Goal: Information Seeking & Learning: Learn about a topic

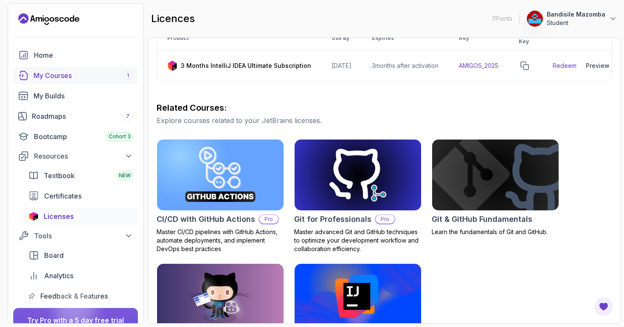
click at [47, 78] on div "My Courses 1" at bounding box center [83, 75] width 99 height 10
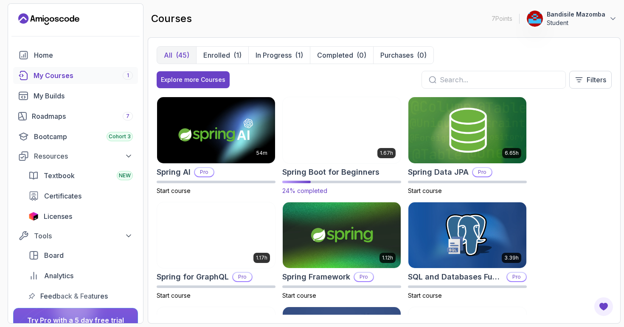
scroll to position [1254, 0]
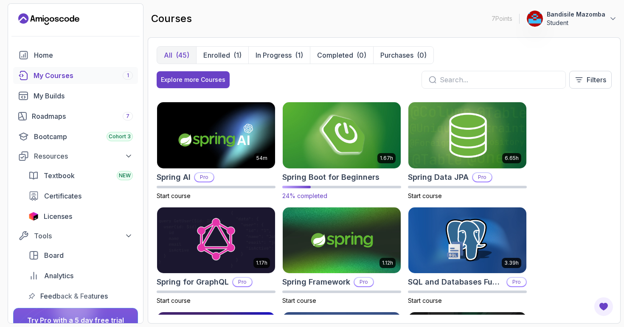
click at [358, 145] on img at bounding box center [342, 135] width 124 height 69
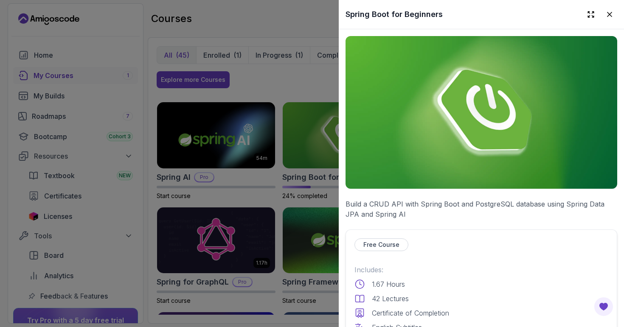
click at [400, 153] on img at bounding box center [480, 112] width 271 height 153
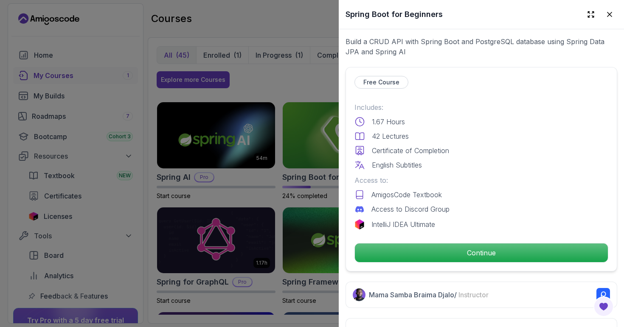
scroll to position [163, 0]
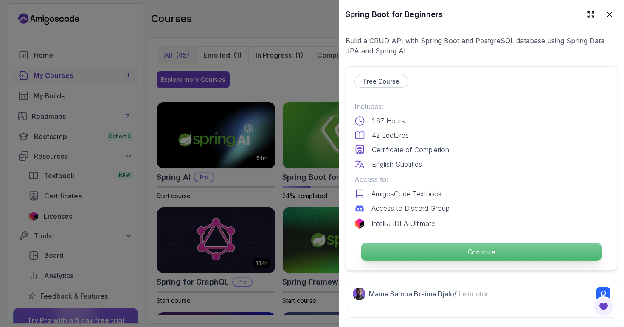
click at [446, 254] on p "Continue" at bounding box center [481, 252] width 240 height 18
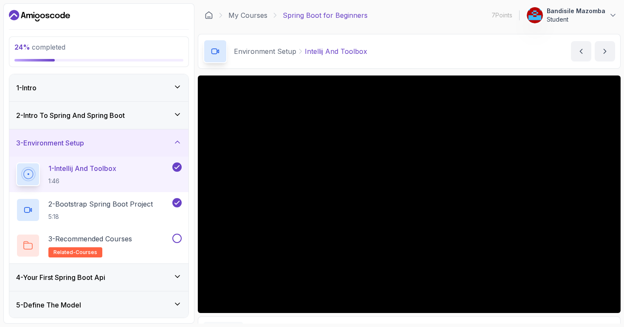
click at [178, 143] on icon at bounding box center [177, 142] width 8 height 8
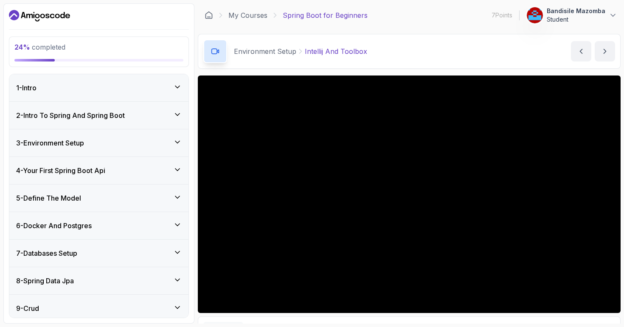
click at [176, 168] on icon at bounding box center [177, 169] width 8 height 8
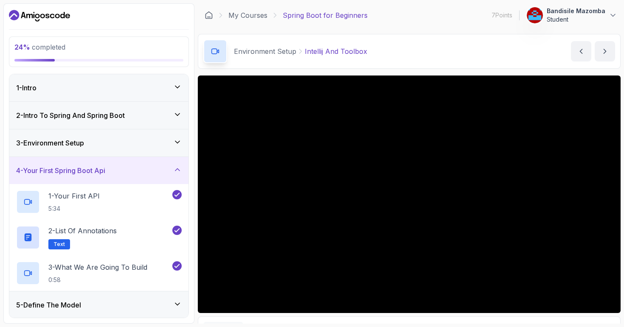
click at [176, 168] on icon at bounding box center [177, 169] width 8 height 8
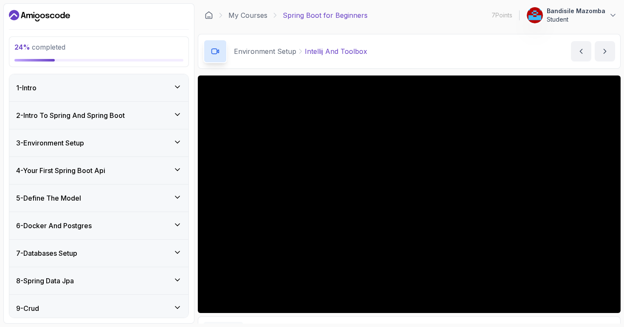
click at [176, 196] on icon at bounding box center [177, 197] width 8 height 8
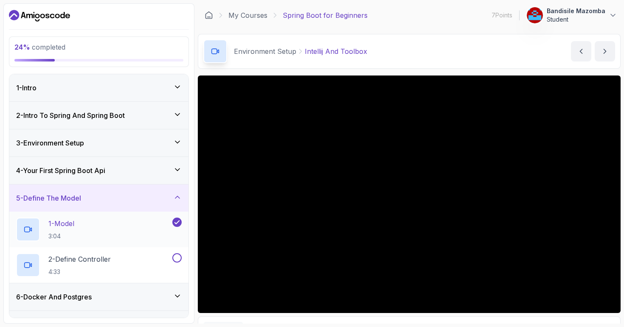
click at [132, 229] on div "1 - Model 3:04" at bounding box center [93, 230] width 154 height 24
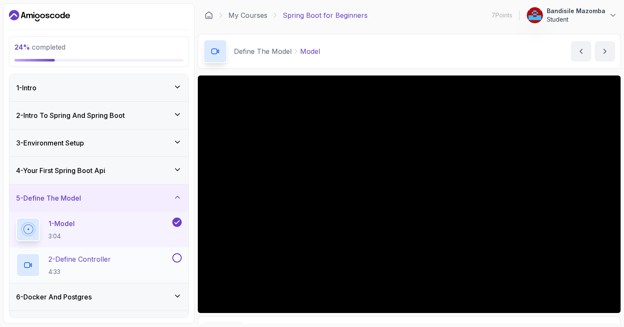
click at [121, 261] on div "2 - Define Controller 4:33" at bounding box center [93, 265] width 154 height 24
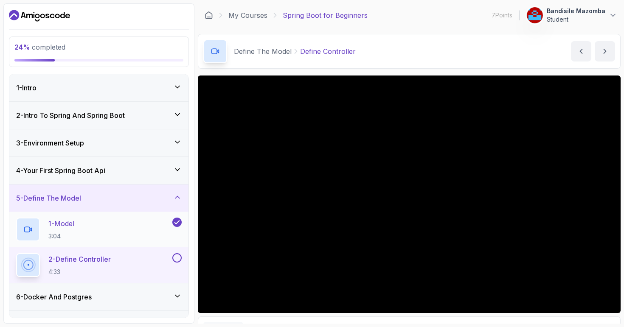
click at [102, 232] on div "1 - Model 3:04" at bounding box center [93, 230] width 154 height 24
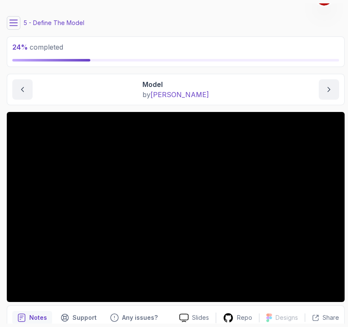
scroll to position [16, 0]
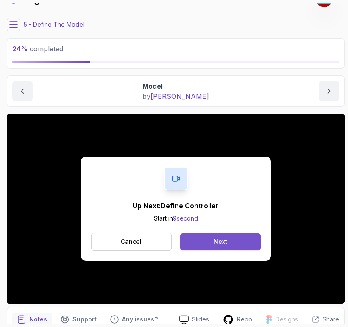
click at [228, 243] on button "Next" at bounding box center [220, 241] width 80 height 17
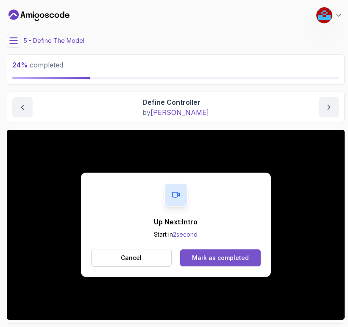
click at [218, 257] on div "Mark as completed" at bounding box center [220, 258] width 57 height 8
click at [221, 255] on div "Mark as completed" at bounding box center [220, 258] width 57 height 8
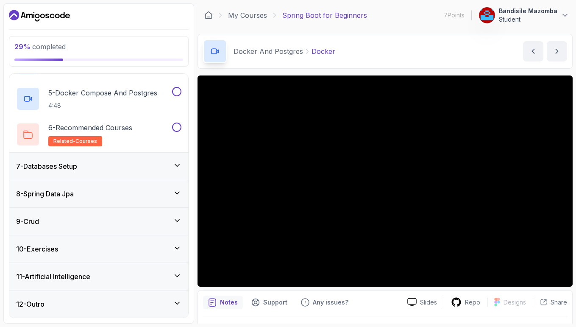
click at [176, 163] on icon at bounding box center [177, 165] width 8 height 8
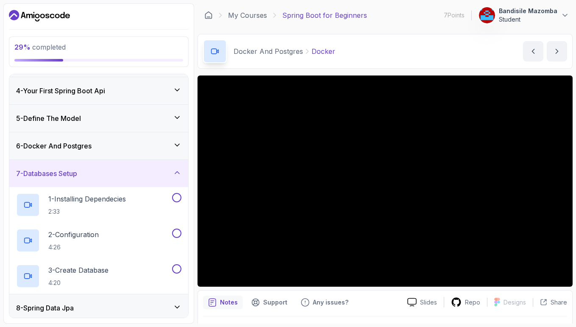
scroll to position [81, 0]
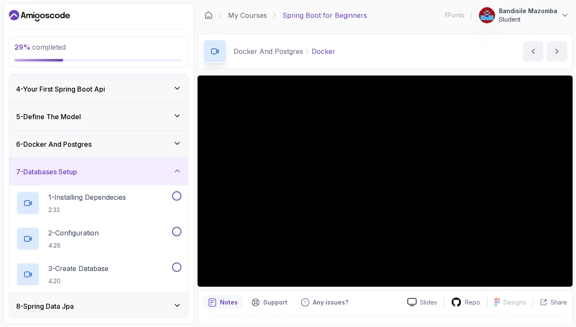
click at [177, 170] on icon at bounding box center [177, 171] width 4 height 2
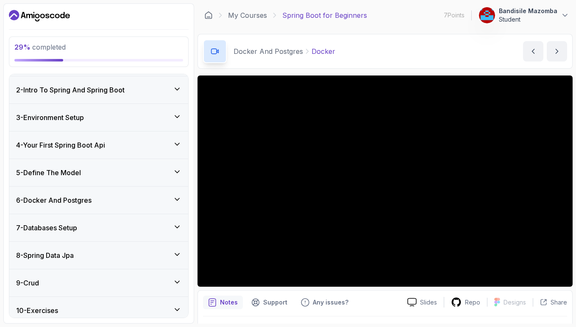
scroll to position [36, 0]
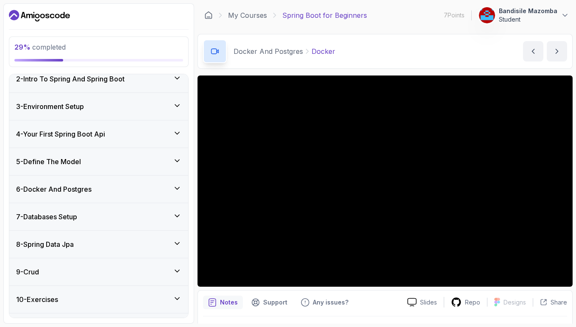
click at [179, 187] on icon at bounding box center [177, 188] width 8 height 8
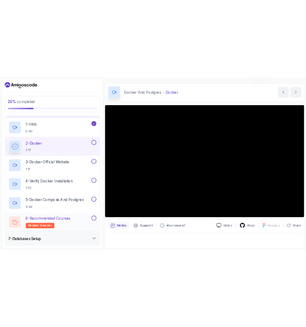
scroll to position [159, 0]
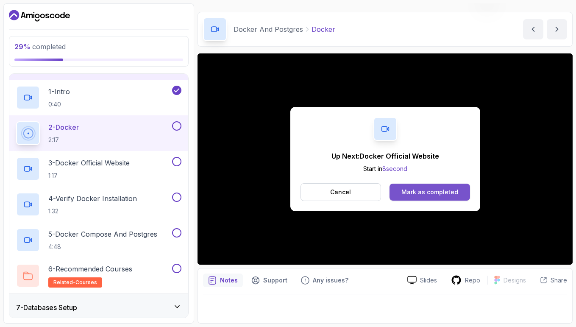
click at [452, 190] on div "Mark as completed" at bounding box center [430, 192] width 57 height 8
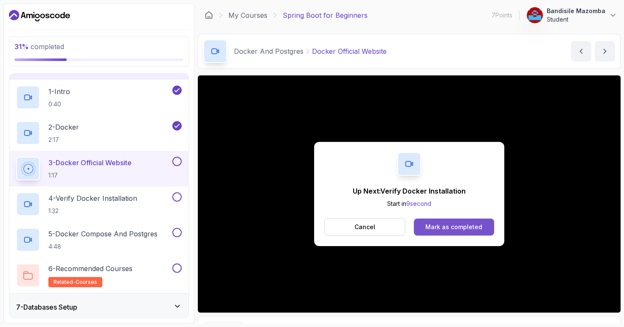
click at [453, 228] on div "Mark as completed" at bounding box center [453, 227] width 57 height 8
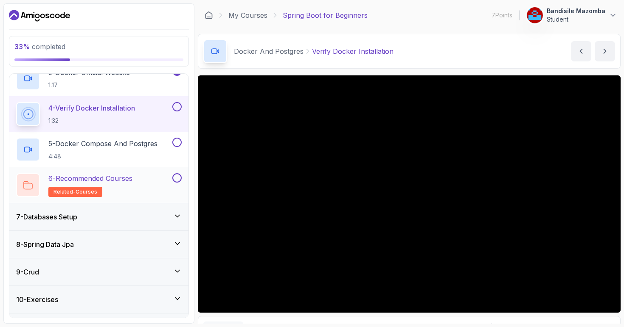
scroll to position [251, 0]
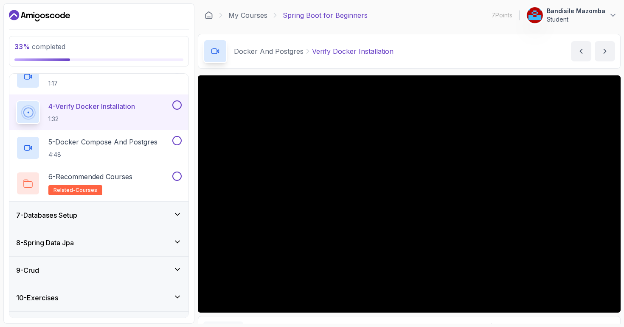
click at [176, 216] on icon at bounding box center [177, 214] width 8 height 8
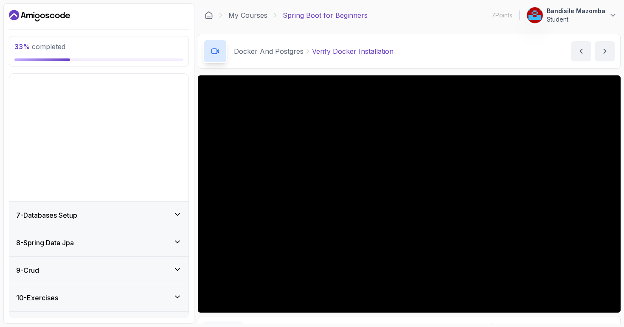
scroll to position [87, 0]
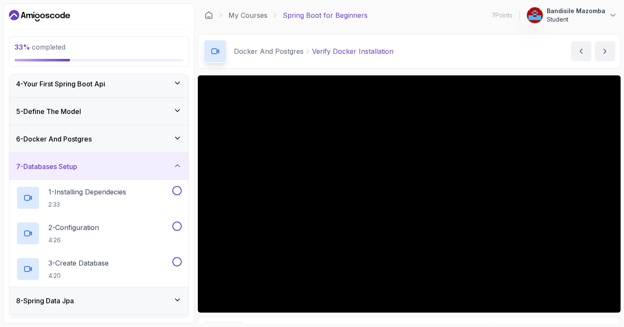
click at [179, 169] on icon at bounding box center [177, 166] width 8 height 8
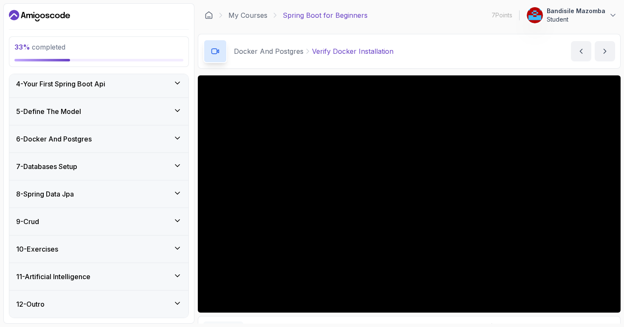
click at [179, 192] on icon at bounding box center [177, 193] width 8 height 8
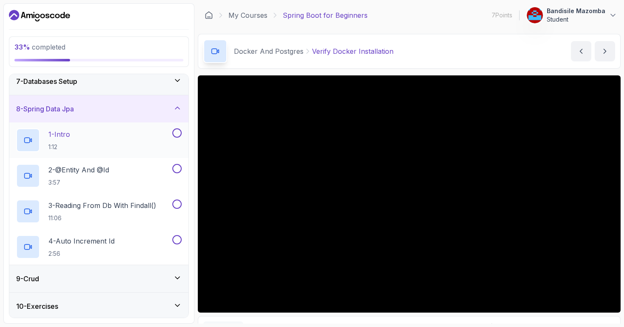
scroll to position [171, 0]
click at [179, 108] on icon at bounding box center [177, 108] width 4 height 2
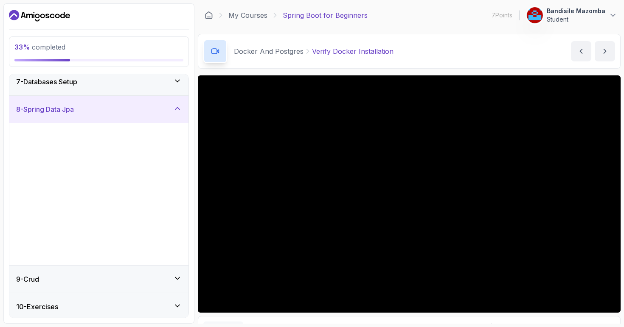
scroll to position [87, 0]
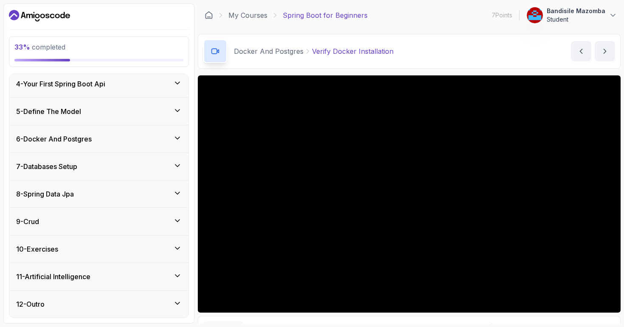
click at [177, 218] on icon at bounding box center [177, 221] width 8 height 8
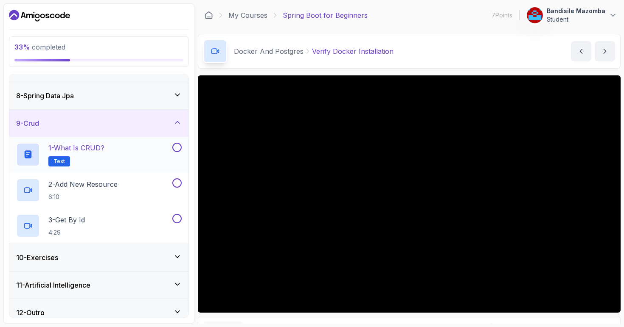
scroll to position [188, 0]
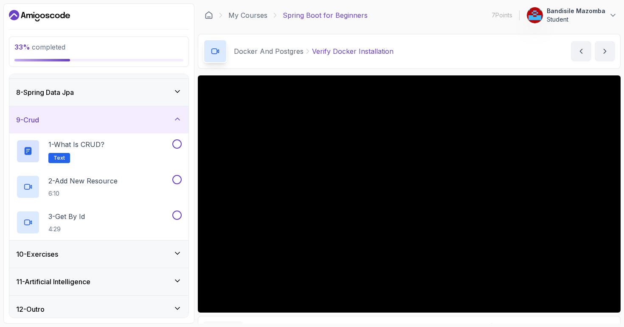
click at [179, 119] on icon at bounding box center [177, 119] width 4 height 2
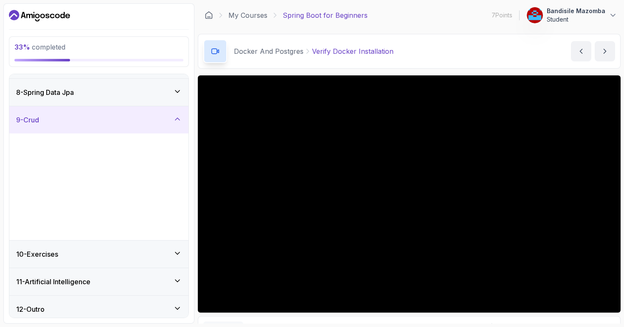
scroll to position [87, 0]
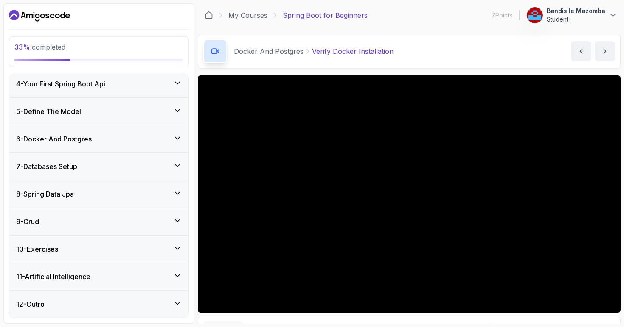
click at [178, 246] on icon at bounding box center [177, 248] width 8 height 8
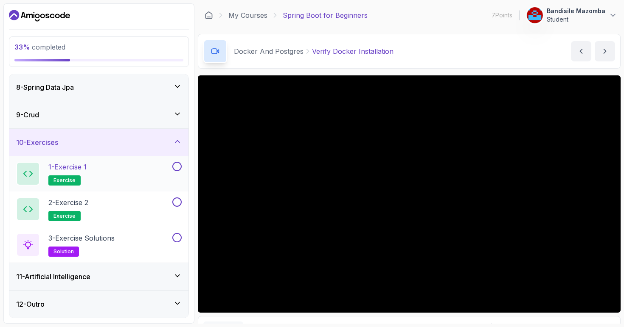
scroll to position [193, 0]
click at [178, 142] on icon at bounding box center [177, 141] width 8 height 8
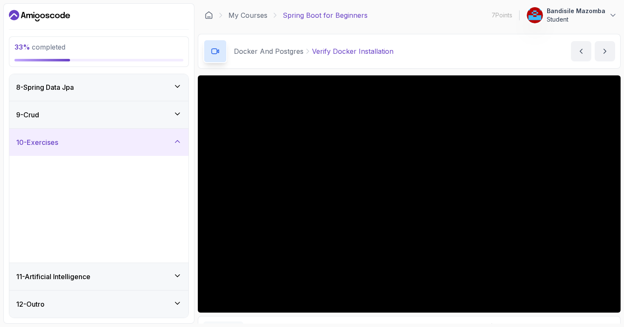
scroll to position [87, 0]
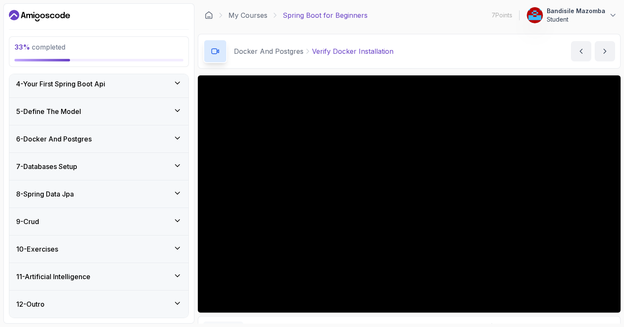
click at [179, 274] on icon at bounding box center [177, 276] width 8 height 8
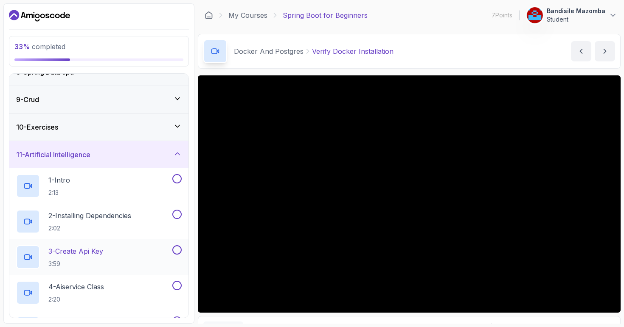
scroll to position [204, 0]
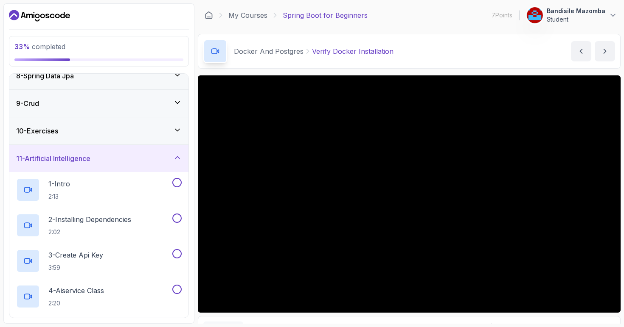
click at [178, 157] on icon at bounding box center [177, 158] width 4 height 2
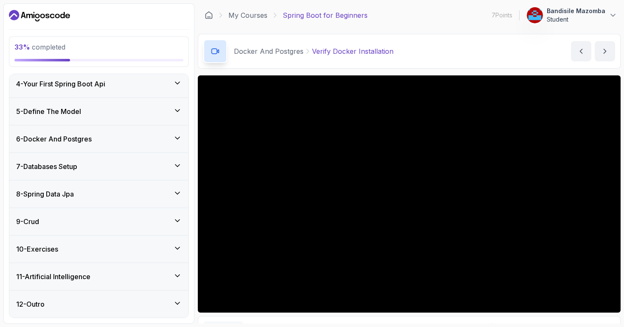
scroll to position [0, 0]
click at [178, 305] on icon at bounding box center [177, 303] width 8 height 8
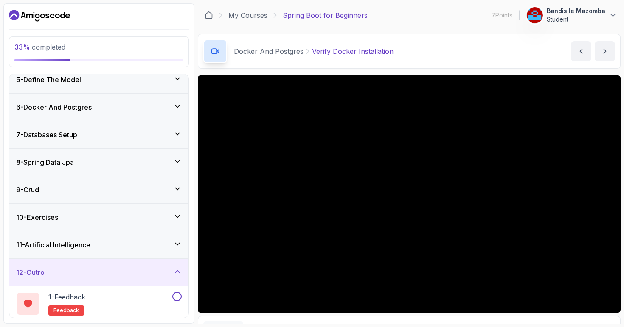
click at [177, 273] on icon at bounding box center [177, 272] width 8 height 8
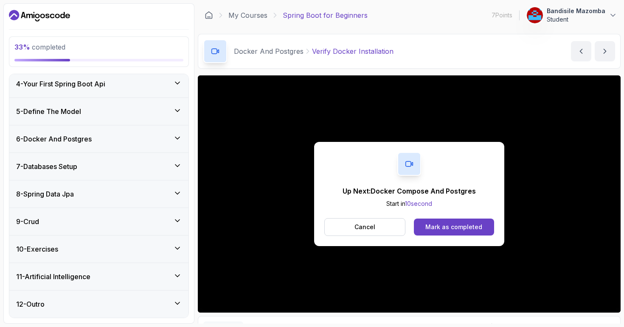
click at [178, 140] on icon at bounding box center [177, 138] width 8 height 8
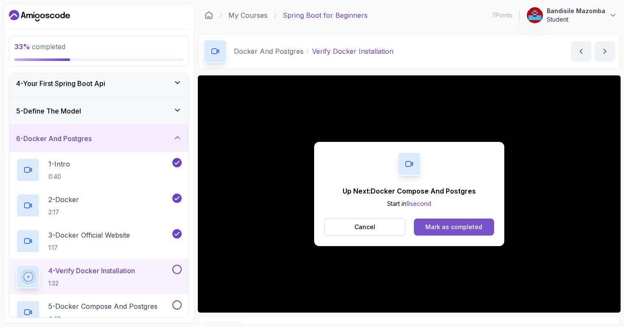
click at [438, 232] on button "Mark as completed" at bounding box center [454, 227] width 80 height 17
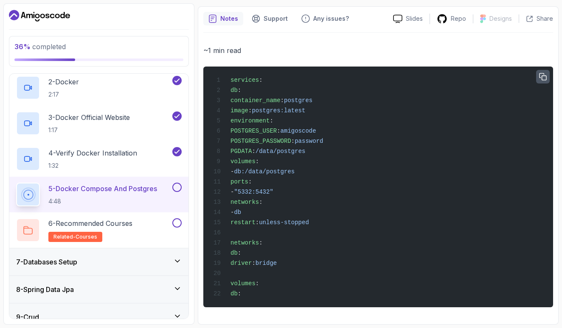
click at [544, 73] on icon "button" at bounding box center [543, 77] width 8 height 8
click at [305, 161] on div "services : db : container_name : postgres image : postgres:latest environment :…" at bounding box center [378, 187] width 336 height 231
click at [371, 158] on div "services : db : container_name : postgres image : postgres:latest environment :…" at bounding box center [378, 187] width 336 height 231
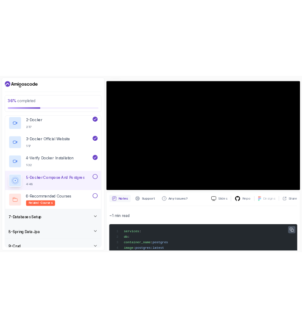
scroll to position [61, 0]
